Goal: Transaction & Acquisition: Purchase product/service

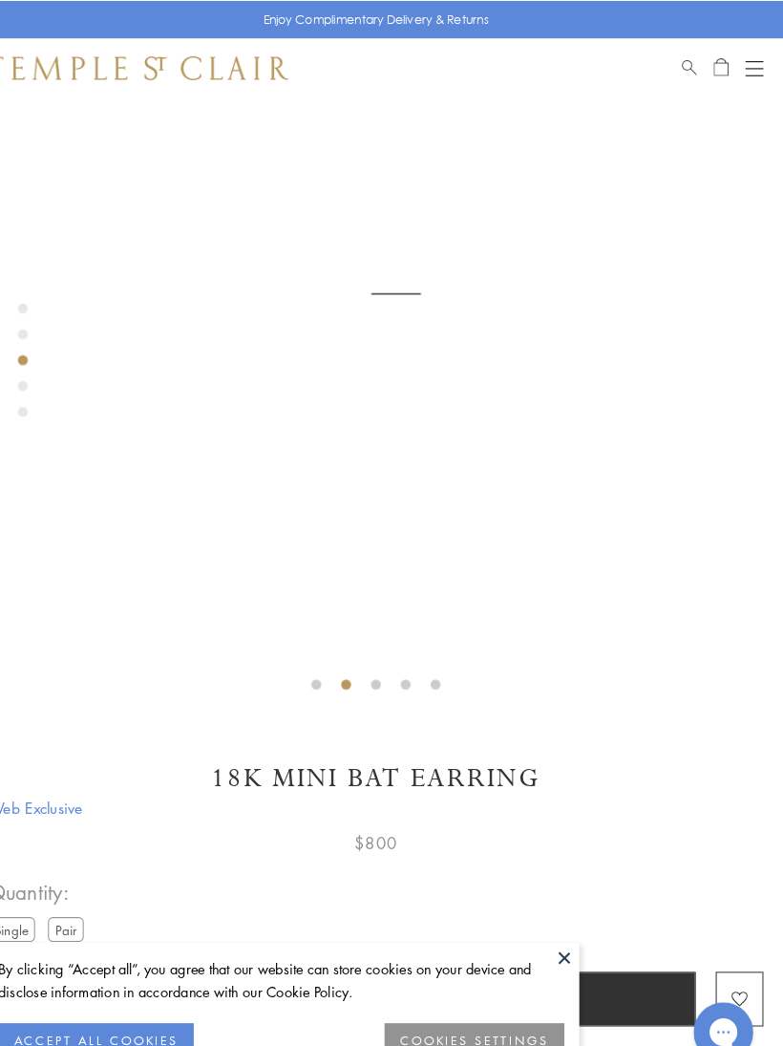
scroll to position [139, 0]
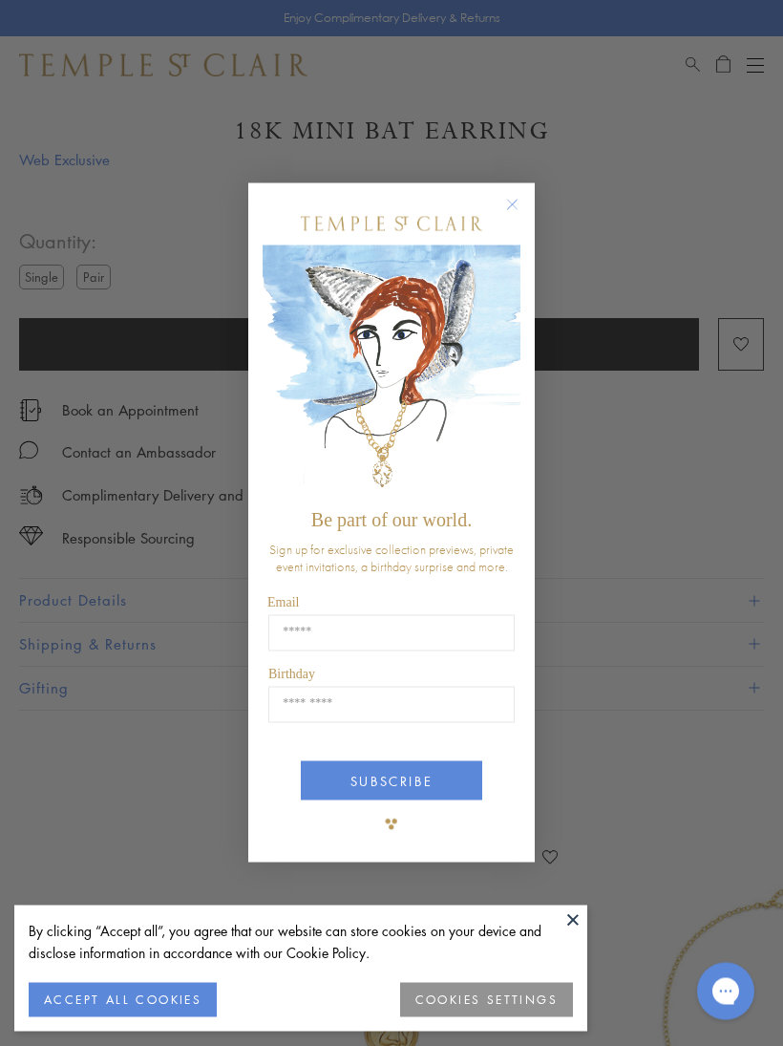
scroll to position [820, 0]
click at [521, 188] on form "Be part of our world. Sign up for exclusive collection previews, private event …" at bounding box center [391, 523] width 287 height 680
click at [517, 200] on icon "Close dialog" at bounding box center [513, 205] width 10 height 10
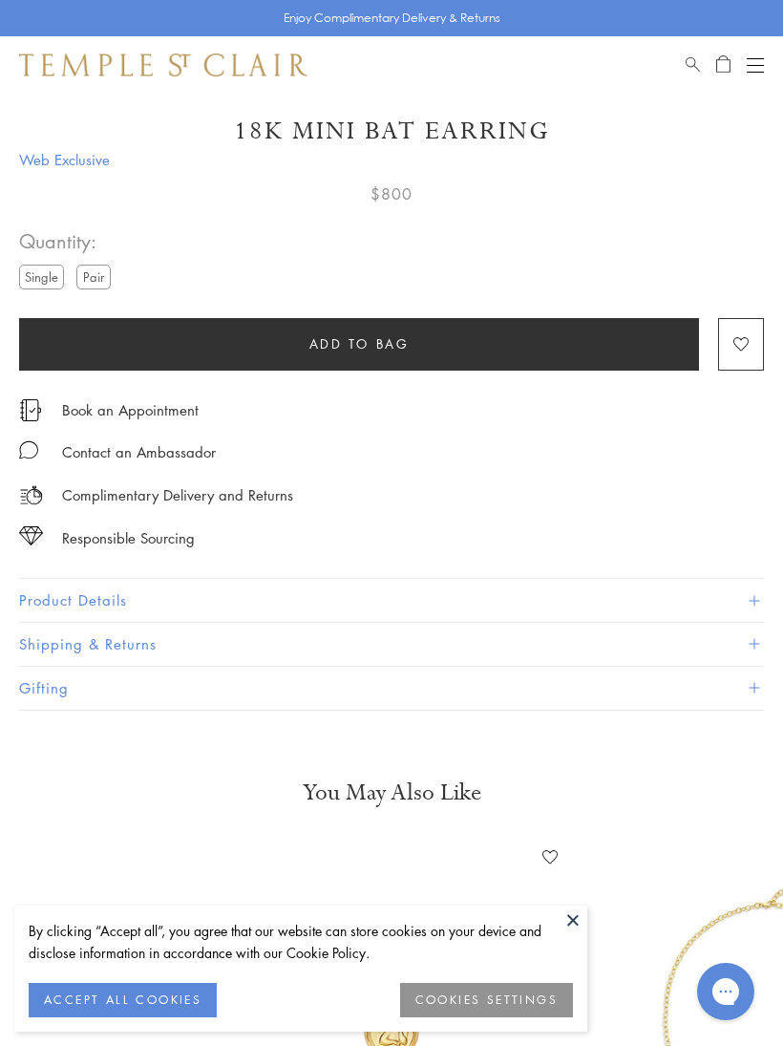
click at [47, 596] on button "Product Details" at bounding box center [391, 600] width 745 height 43
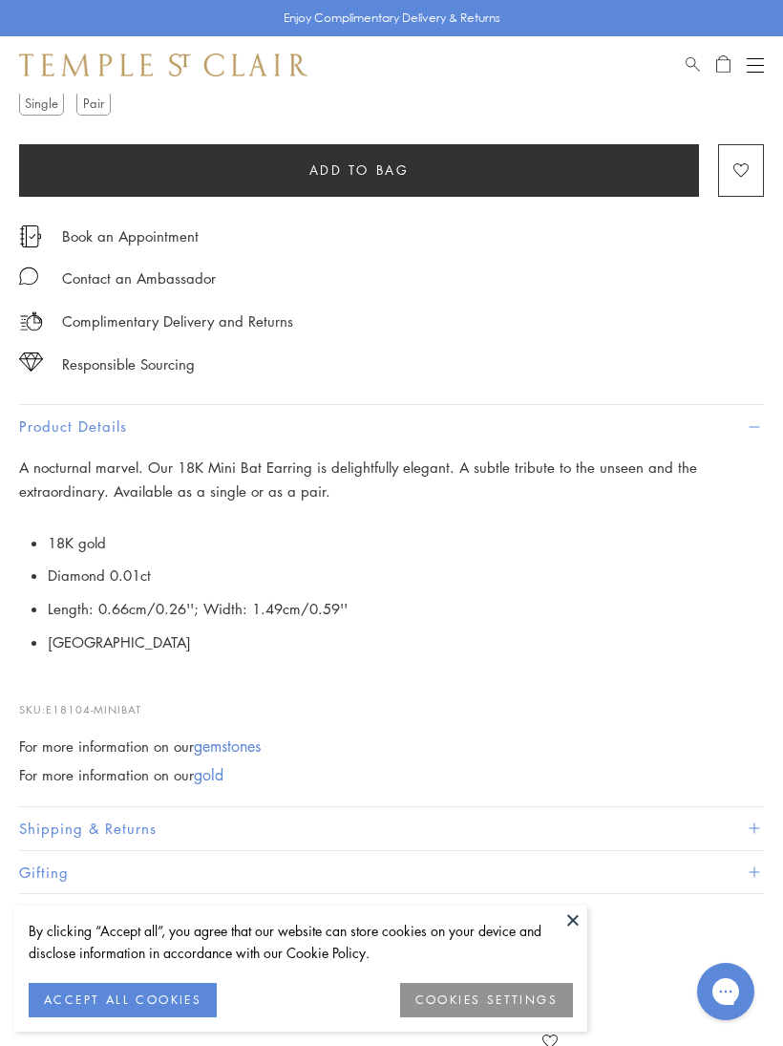
scroll to position [1007, 0]
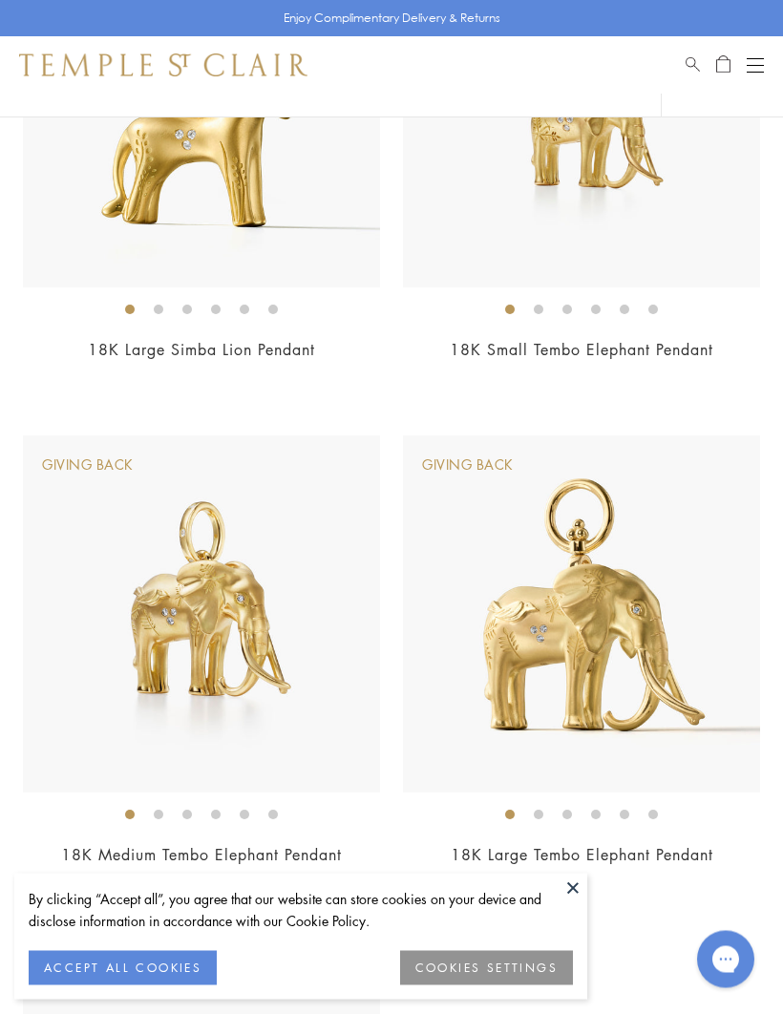
scroll to position [1111, 0]
click at [698, 557] on img at bounding box center [581, 614] width 357 height 357
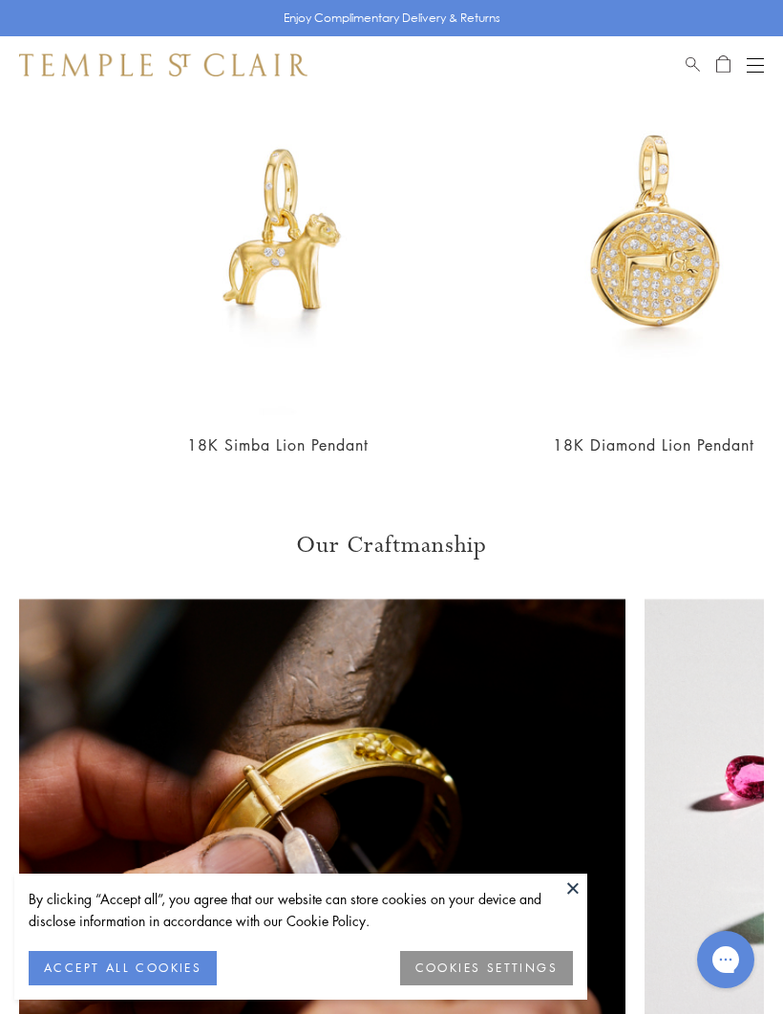
scroll to position [0, 862]
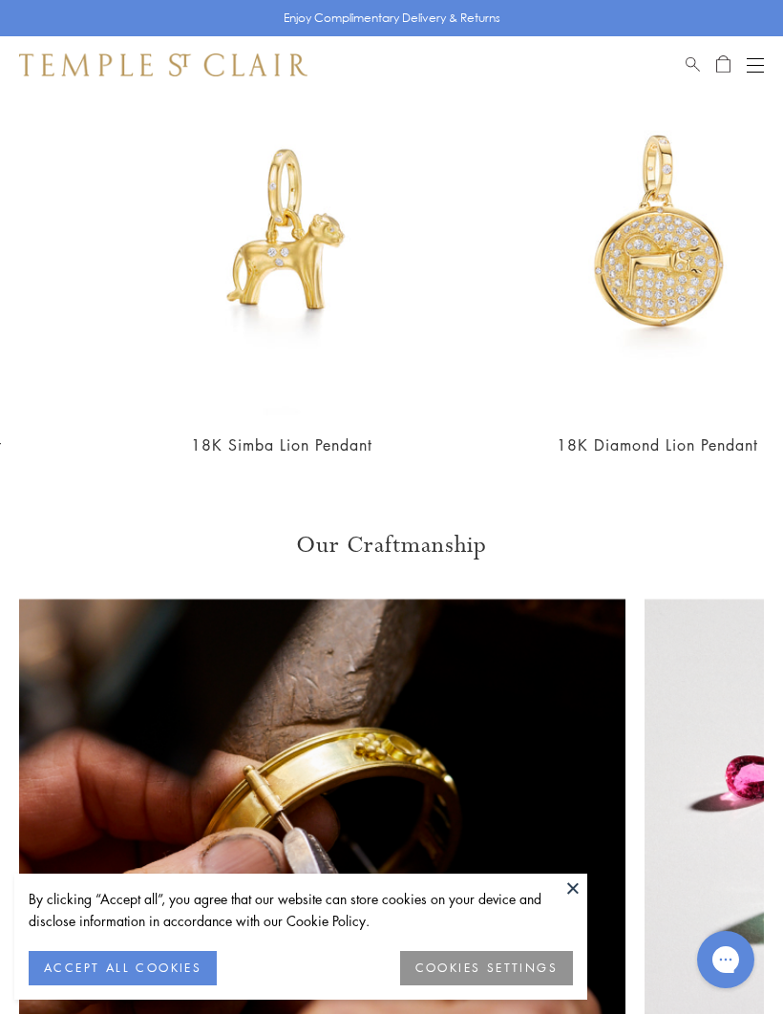
click at [776, 340] on img at bounding box center [658, 242] width 348 height 348
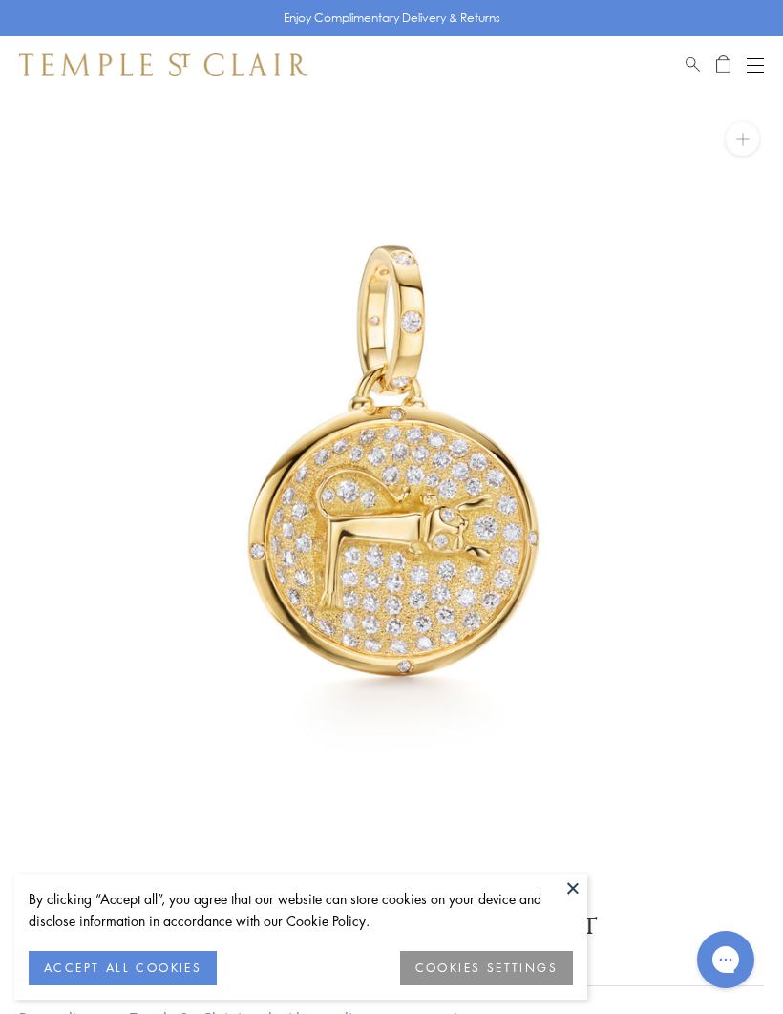
click at [782, 450] on img at bounding box center [391, 485] width 783 height 783
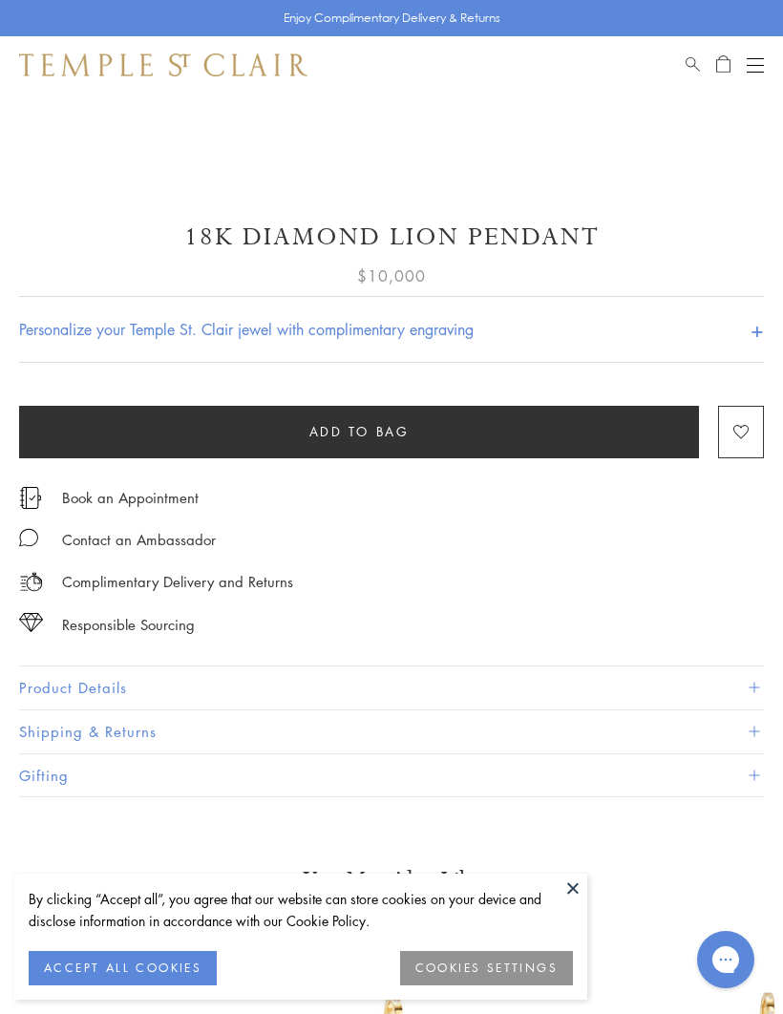
scroll to position [764, 0]
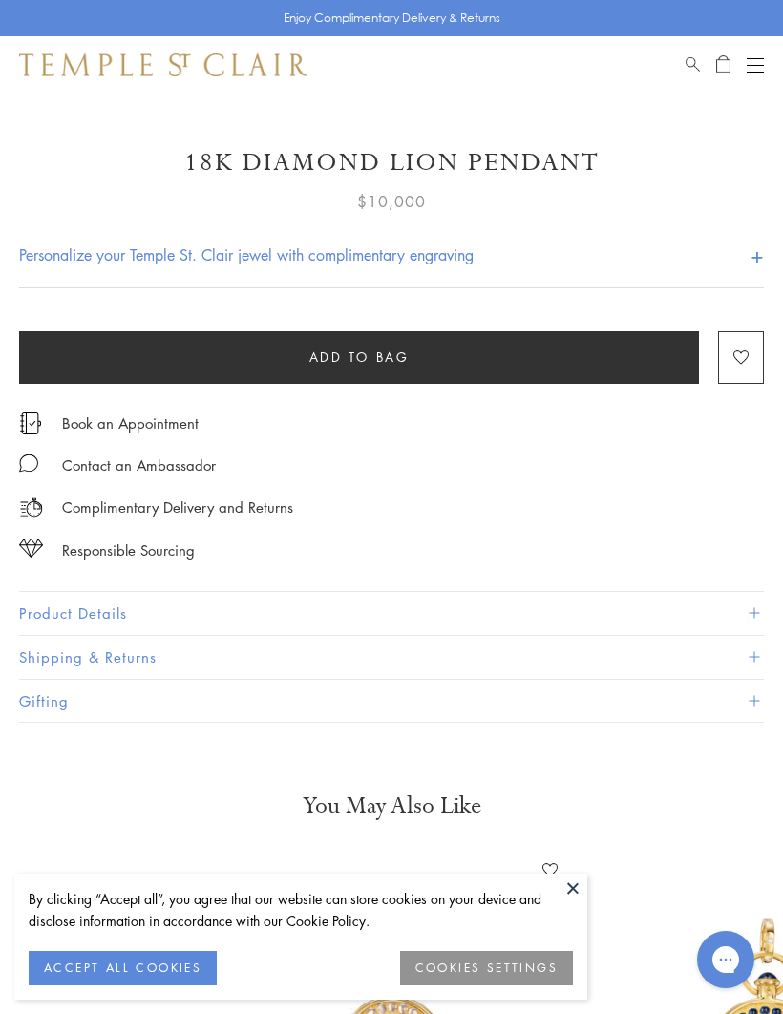
click at [472, 17] on p "Enjoy Complimentary Delivery & Returns" at bounding box center [392, 18] width 217 height 19
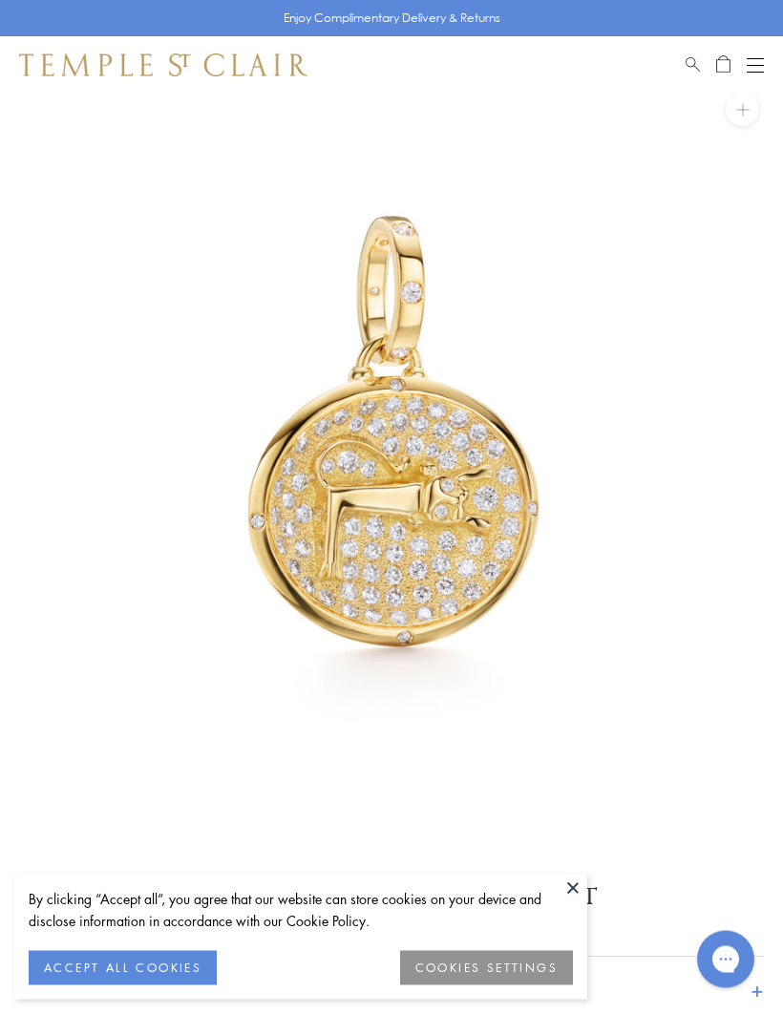
scroll to position [0, 0]
